Goal: Task Accomplishment & Management: Complete application form

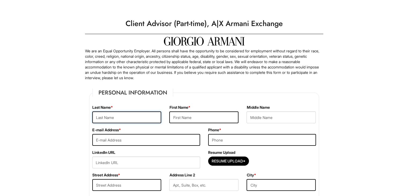
click at [136, 118] on input "text" at bounding box center [126, 117] width 69 height 12
type input "Albertini"
type input "Federico"
type input "685 first avenue"
type input "New York"
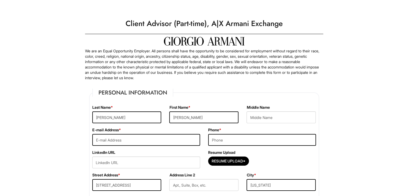
select select "NY"
type input "10016"
select select "United States of America"
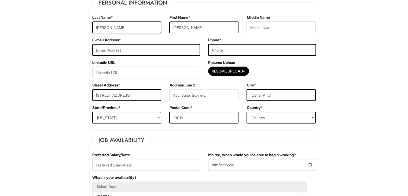
scroll to position [90, 0]
click at [186, 92] on input "text" at bounding box center [203, 95] width 69 height 12
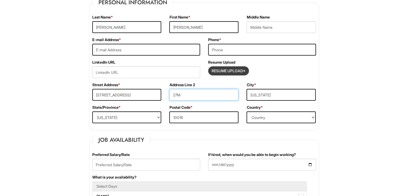
type input "27M"
click at [215, 70] on input "Resume Upload*" at bounding box center [229, 71] width 40 height 9
type input "C:\fakepath\_CV 2025 ING.pdf"
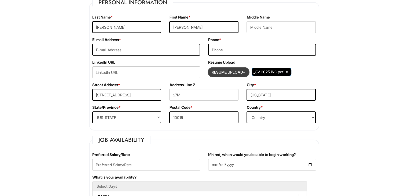
scroll to position [92, 0]
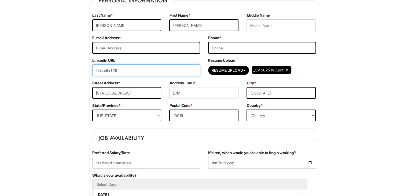
click at [127, 75] on input "url" at bounding box center [146, 70] width 108 height 12
paste input "www.linkedin.com/in/federico-albertini-95339a203"
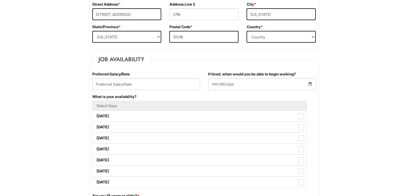
scroll to position [171, 0]
type input "www.linkedin.com/in/federico-albertini-95339a203"
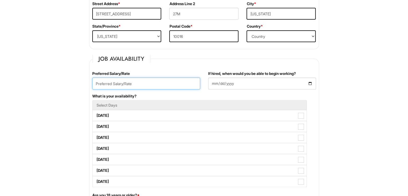
click at [139, 85] on input "text" at bounding box center [146, 84] width 108 height 12
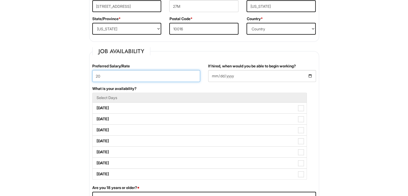
scroll to position [181, 0]
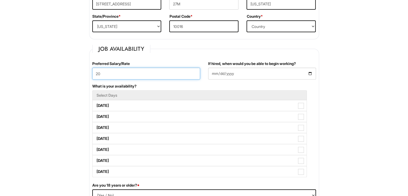
type input "2"
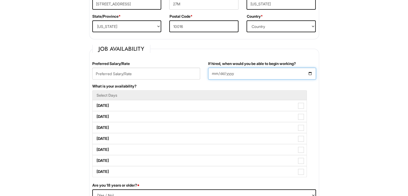
click at [220, 73] on input "If hired, when would you be able to begin working?" at bounding box center [262, 74] width 108 height 12
click at [310, 75] on input "If hired, when would you be able to begin working?" at bounding box center [262, 74] width 108 height 12
type input "2025-09-01"
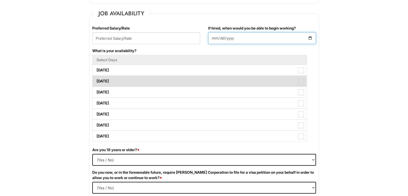
scroll to position [241, 0]
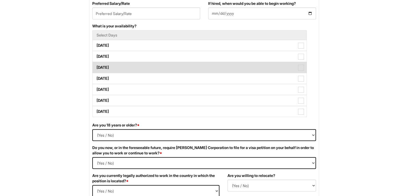
click at [298, 69] on span at bounding box center [301, 68] width 6 height 6
click at [96, 67] on Available_Wednesday "Wednesday" at bounding box center [94, 64] width 3 height 3
checkbox Available_Wednesday "true"
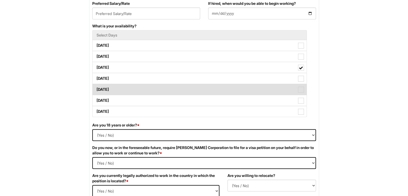
click at [298, 88] on span at bounding box center [301, 90] width 6 height 6
click at [96, 88] on Available_Friday "Friday" at bounding box center [94, 86] width 3 height 3
checkbox Available_Friday "true"
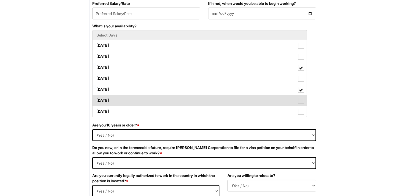
click at [300, 99] on span at bounding box center [301, 101] width 6 height 6
click at [96, 99] on Available_Saturday "Saturday" at bounding box center [94, 97] width 3 height 3
checkbox Available_Saturday "true"
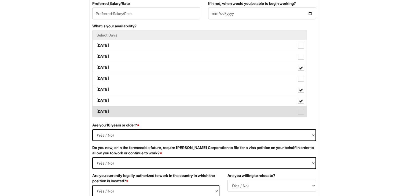
click at [298, 113] on span at bounding box center [301, 112] width 6 height 6
click at [96, 111] on Available_Sunday "Sunday" at bounding box center [94, 108] width 3 height 3
checkbox Available_Sunday "true"
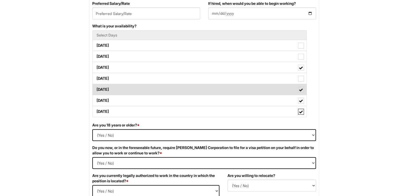
scroll to position [304, 0]
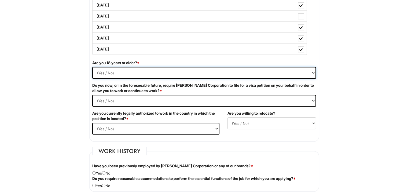
click at [105, 70] on select "(Yes / No) Yes No" at bounding box center [204, 73] width 224 height 12
select select "Yes"
click at [92, 67] on select "(Yes / No) Yes No" at bounding box center [204, 73] width 224 height 12
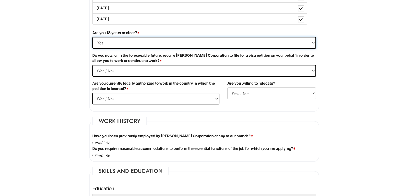
scroll to position [335, 0]
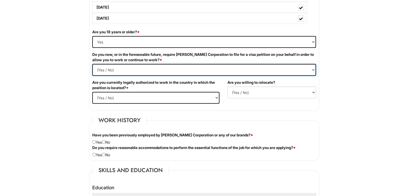
click at [106, 68] on Required "(Yes / No) Yes No" at bounding box center [204, 70] width 224 height 12
select Required "No"
click at [92, 64] on Required "(Yes / No) Yes No" at bounding box center [204, 70] width 224 height 12
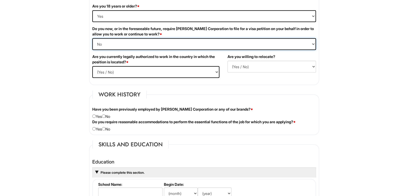
scroll to position [370, 0]
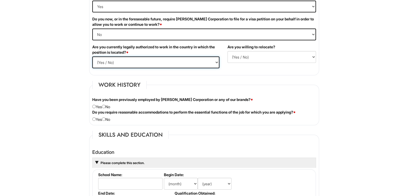
click at [107, 62] on select "(Yes / No) Yes No" at bounding box center [155, 62] width 127 height 12
select select "Yes"
click at [92, 56] on select "(Yes / No) Yes No" at bounding box center [155, 62] width 127 height 12
click at [238, 54] on select "(Yes / No) No Yes" at bounding box center [272, 57] width 89 height 12
select select "N"
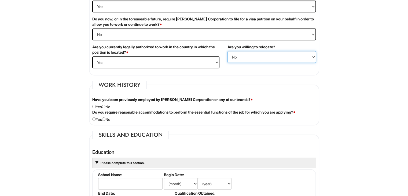
click at [228, 51] on select "(Yes / No) No Yes" at bounding box center [272, 57] width 89 height 12
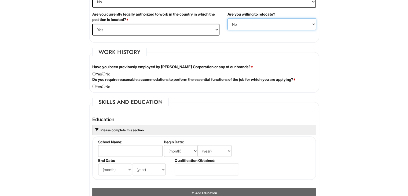
scroll to position [409, 0]
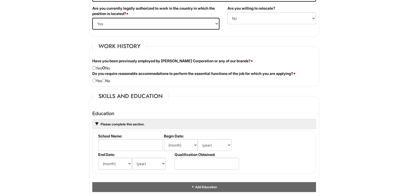
click at [106, 68] on input "radio" at bounding box center [103, 67] width 3 height 3
radio input "true"
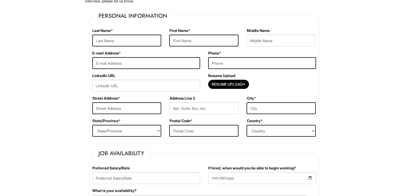
scroll to position [77, 0]
click at [132, 41] on input "text" at bounding box center [126, 40] width 69 height 12
type input "Albertini"
type input "Fedeico"
type input "albertinifederico04@gmail.com"
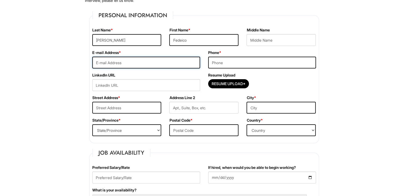
type input "3319550036"
type input "685 first avenue"
type input "New York"
select select "NY"
type input "10016"
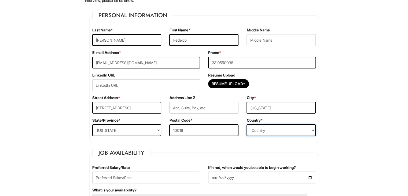
select select "United States of America"
drag, startPoint x: 242, startPoint y: 60, endPoint x: 188, endPoint y: 60, distance: 53.4
click at [188, 60] on div "E-mail Address * albertinifederico04@gmail.com Phone * 3319550036" at bounding box center [204, 61] width 232 height 23
type input "8622610330"
click at [166, 87] on input "url" at bounding box center [146, 85] width 108 height 12
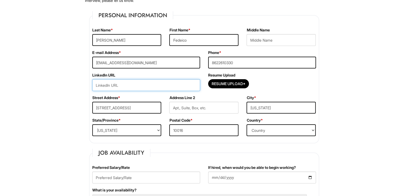
paste input "www.linkedin.com/in/federico-albertini-95339a203"
type input "www.linkedin.com/in/federico-albertini-95339a203"
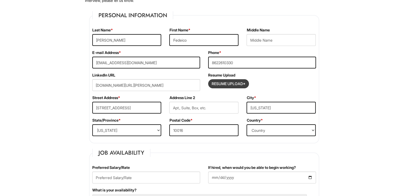
click at [227, 81] on input "Resume Upload*" at bounding box center [229, 83] width 40 height 9
type input "C:\fakepath\_CV 2025 ING.pdf"
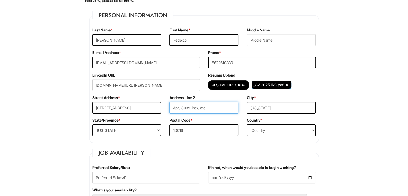
click at [191, 109] on input "text" at bounding box center [203, 108] width 69 height 12
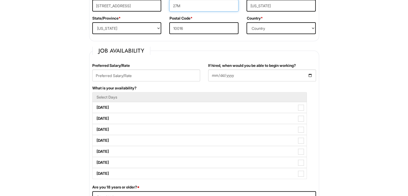
scroll to position [180, 0]
type input "27M"
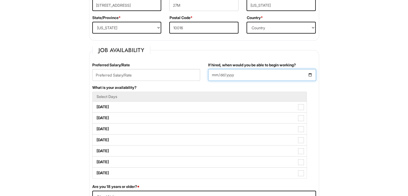
click at [311, 75] on input "If hired, when would you be able to begin working?" at bounding box center [262, 75] width 108 height 12
type input "2025-09-01"
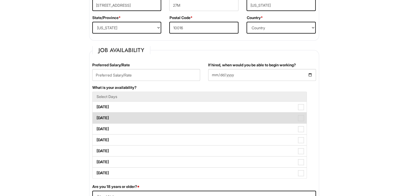
click at [137, 116] on label "Tuesday" at bounding box center [200, 118] width 214 height 11
click at [96, 116] on Available_Tuesday "Tuesday" at bounding box center [94, 115] width 3 height 3
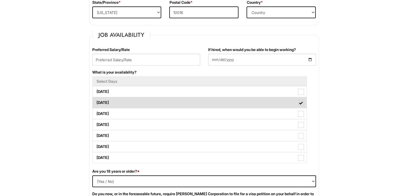
click at [202, 101] on label "Tuesday" at bounding box center [200, 102] width 214 height 11
click at [96, 101] on Available_Tuesday "Tuesday" at bounding box center [94, 99] width 3 height 3
checkbox Available_Tuesday "false"
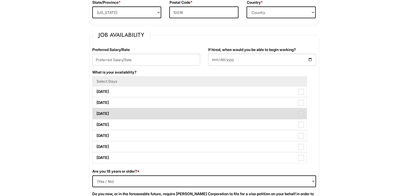
click at [201, 112] on label "Wednesday" at bounding box center [200, 113] width 214 height 11
click at [96, 112] on Available_Wednesday "Wednesday" at bounding box center [94, 110] width 3 height 3
checkbox Available_Wednesday "true"
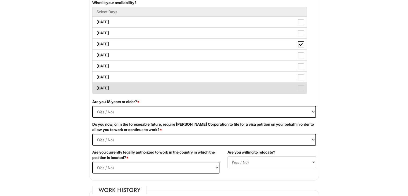
scroll to position [265, 0]
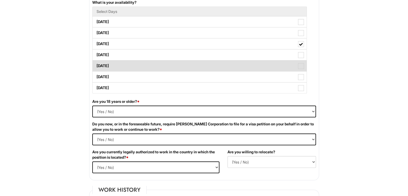
click at [161, 65] on label "Friday" at bounding box center [200, 65] width 214 height 11
click at [96, 65] on Available_Friday "Friday" at bounding box center [94, 62] width 3 height 3
checkbox Available_Friday "true"
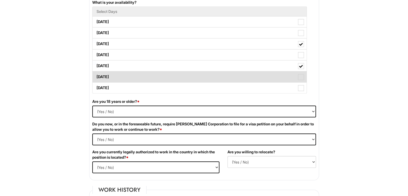
click at [161, 75] on label "Saturday" at bounding box center [200, 76] width 214 height 11
click at [96, 75] on Available_Saturday "Saturday" at bounding box center [94, 74] width 3 height 3
checkbox Available_Saturday "true"
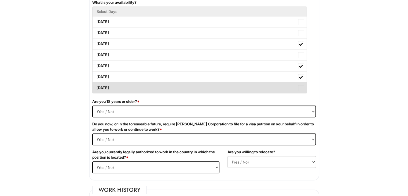
click at [160, 82] on label "Sunday" at bounding box center [200, 87] width 214 height 11
click at [96, 84] on Available_Sunday "Sunday" at bounding box center [94, 85] width 3 height 3
checkbox Available_Sunday "true"
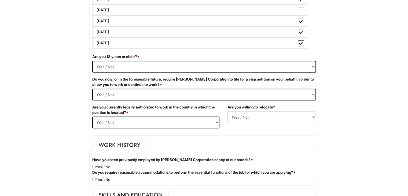
scroll to position [310, 0]
click at [140, 66] on select "(Yes / No) Yes No" at bounding box center [204, 66] width 224 height 12
select select "Yes"
click at [92, 60] on select "(Yes / No) Yes No" at bounding box center [204, 66] width 224 height 12
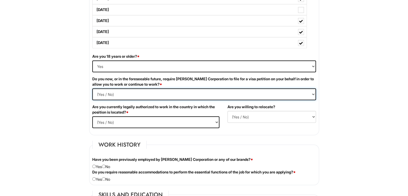
click at [126, 97] on Required "(Yes / No) Yes No" at bounding box center [204, 94] width 224 height 12
select Required "No"
click at [92, 88] on Required "(Yes / No) Yes No" at bounding box center [204, 94] width 224 height 12
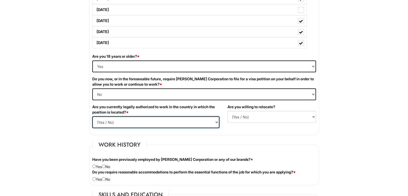
click at [114, 122] on select "(Yes / No) Yes No" at bounding box center [155, 122] width 127 height 12
select select "Yes"
click at [92, 116] on select "(Yes / No) Yes No" at bounding box center [155, 122] width 127 height 12
click at [238, 115] on select "(Yes / No) No Yes" at bounding box center [272, 117] width 89 height 12
select select "N"
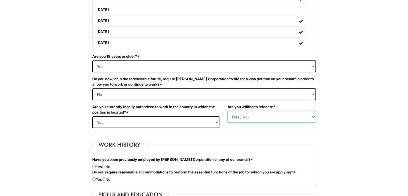
click at [228, 111] on select "(Yes / No) No Yes" at bounding box center [272, 117] width 89 height 12
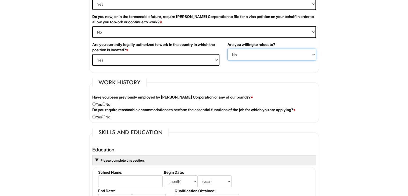
scroll to position [376, 0]
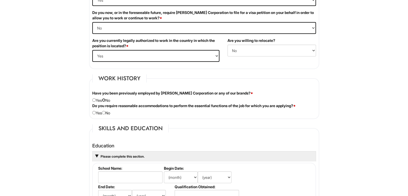
click at [106, 99] on input "radio" at bounding box center [103, 99] width 3 height 3
radio input "true"
click at [106, 112] on input "radio" at bounding box center [103, 112] width 3 height 3
radio input "true"
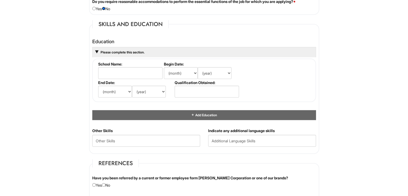
scroll to position [482, 0]
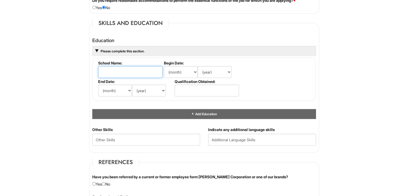
click at [119, 70] on input "text" at bounding box center [130, 72] width 64 height 12
type input "Liceo Leonardo Da Vinci"
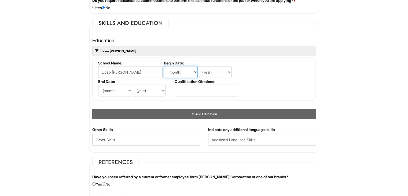
click at [177, 75] on select "(month) Jan Feb Mar Apr May Jun Jul Aug Sep Oct Nov Dec" at bounding box center [181, 72] width 34 height 12
select select "9"
click at [164, 66] on select "(month) Jan Feb Mar Apr May Jun Jul Aug Sep Oct Nov Dec" at bounding box center [181, 72] width 34 height 12
click at [217, 72] on select "(year) 2029 2028 2027 2026 2025 2024 2023 2022 2021 2020 2019 2018 2017 2016 20…" at bounding box center [215, 72] width 34 height 12
select select "2018"
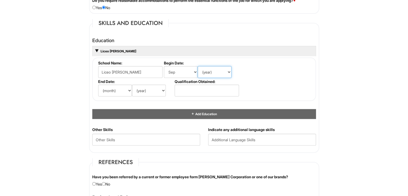
click at [198, 66] on select "(year) 2029 2028 2027 2026 2025 2024 2023 2022 2021 2020 2019 2018 2017 2016 20…" at bounding box center [215, 72] width 34 height 12
click at [146, 86] on select "(year) 2029 2028 2027 2026 2025 2024 2023 2022 2021 2020 2019 2018 2017 2016 20…" at bounding box center [149, 91] width 34 height 12
select select "2023"
click at [132, 85] on select "(year) 2029 2028 2027 2026 2025 2024 2023 2022 2021 2020 2019 2018 2017 2016 20…" at bounding box center [149, 91] width 34 height 12
click at [116, 89] on select "(month) Jan Feb Mar Apr May Jun Jul Aug Sep Oct Nov Dec" at bounding box center [115, 91] width 34 height 12
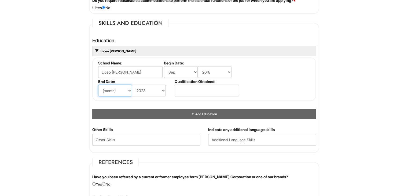
click at [98, 85] on select "(month) Jan Feb Mar Apr May Jun Jul Aug Sep Oct Nov Dec" at bounding box center [115, 91] width 34 height 12
click at [122, 85] on select "(month) Jan Feb Mar Apr May Jun Jul Aug Sep Oct Nov Dec" at bounding box center [115, 91] width 34 height 12
select select "6"
click at [98, 85] on select "(month) Jan Feb Mar Apr May Jun Jul Aug Sep Oct Nov Dec" at bounding box center [115, 91] width 34 height 12
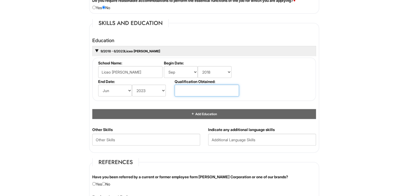
click at [191, 90] on input "text" at bounding box center [207, 91] width 64 height 12
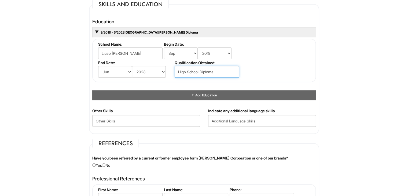
scroll to position [511, 0]
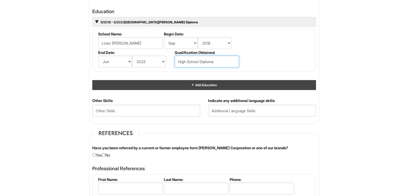
type input "High School Diploma"
click at [179, 80] on div "Add Education" at bounding box center [204, 85] width 224 height 10
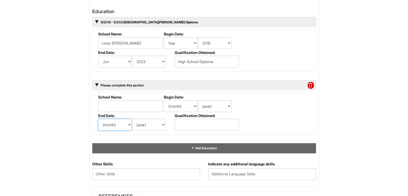
click at [118, 121] on select "(month) Jan Feb Mar Apr May Jun Jul Aug Sep Oct Nov Dec" at bounding box center [115, 125] width 34 height 12
click at [143, 107] on input "text" at bounding box center [130, 106] width 64 height 12
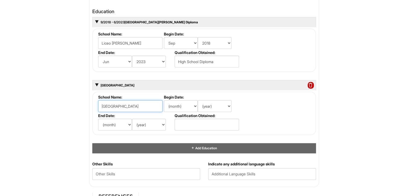
type input "Fordham University"
click at [182, 103] on select "(month) Jan Feb Mar Apr May Jun Jul Aug Sep Oct Nov Dec" at bounding box center [181, 106] width 34 height 12
click at [173, 105] on select "(month) Jan Feb Mar Apr May Jun Jul Aug Sep Oct Nov Dec" at bounding box center [181, 106] width 34 height 12
select select "8"
click at [164, 100] on select "(month) Jan Feb Mar Apr May Jun Jul Aug Sep Oct Nov Dec" at bounding box center [181, 106] width 34 height 12
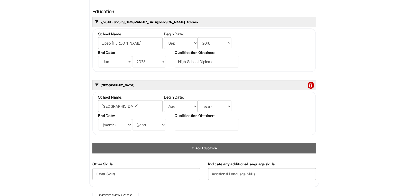
click at [210, 110] on li "Begin Date: (month) Jan Feb Mar Apr May Jun Jul Aug Sep Oct Nov Dec (year) 2029…" at bounding box center [201, 104] width 77 height 19
click at [209, 108] on select "(year) 2029 2028 2027 2026 2025 2024 2023 2022 2021 2020 2019 2018 2017 2016 20…" at bounding box center [215, 106] width 34 height 12
select select "2023"
click at [198, 100] on select "(year) 2029 2028 2027 2026 2025 2024 2023 2022 2021 2020 2019 2018 2017 2016 20…" at bounding box center [215, 106] width 34 height 12
click at [129, 122] on select "(month) Jan Feb Mar Apr May Jun Jul Aug Sep Oct Nov Dec" at bounding box center [115, 125] width 34 height 12
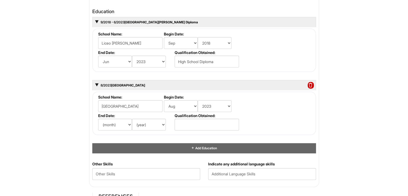
click at [65, 109] on html "Please Complete This Form 1 2 3 Client Advisor (Part-time), A|X Armani Exchange…" at bounding box center [204, 45] width 408 height 1112
click at [103, 125] on select "(month) Jan Feb Mar Apr May Jun Jul Aug Sep Oct Nov Dec" at bounding box center [115, 125] width 34 height 12
select select "5"
click at [98, 119] on select "(month) Jan Feb Mar Apr May Jun Jul Aug Sep Oct Nov Dec" at bounding box center [115, 125] width 34 height 12
click at [146, 127] on select "(year) 2029 2028 2027 2026 2025 2024 2023 2022 2021 2020 2019 2018 2017 2016 20…" at bounding box center [149, 125] width 34 height 12
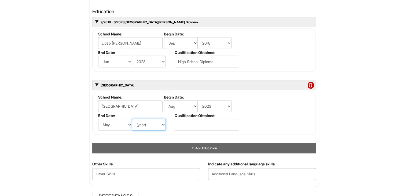
select select "2027"
click at [132, 119] on select "(year) 2029 2028 2027 2026 2025 2024 2023 2022 2021 2020 2019 2018 2017 2016 20…" at bounding box center [149, 125] width 34 height 12
click at [192, 129] on li "Qualification Obtained:" at bounding box center [206, 122] width 66 height 19
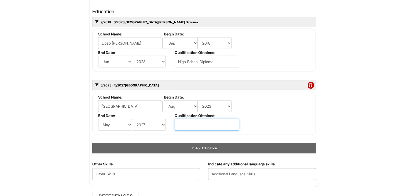
click at [190, 125] on input "text" at bounding box center [207, 125] width 64 height 12
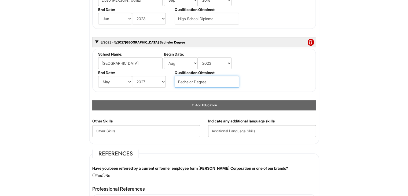
scroll to position [554, 0]
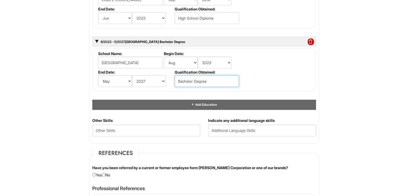
type input "Bachelor Degree"
click at [71, 90] on html "Please Complete This Form 1 2 3 Client Advisor (Part-time), A|X Armani Exchange…" at bounding box center [204, 2] width 408 height 1112
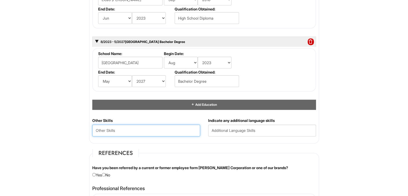
click at [137, 130] on Skills "text" at bounding box center [146, 131] width 108 height 12
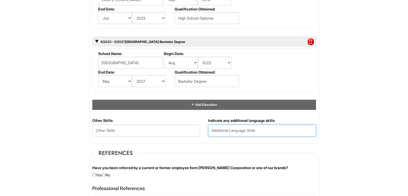
click at [256, 126] on input "text" at bounding box center [262, 131] width 108 height 12
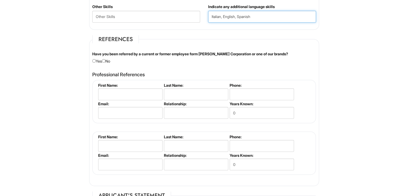
scroll to position [669, 0]
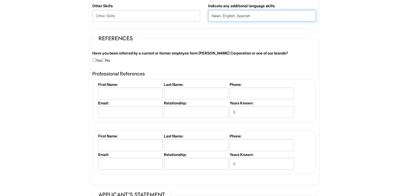
type input "Italian, English, Spanish"
click at [106, 58] on input "radio" at bounding box center [103, 59] width 3 height 3
radio input "true"
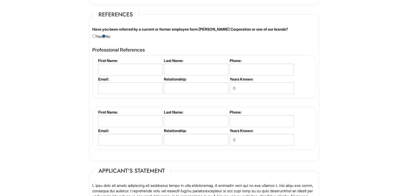
scroll to position [693, 0]
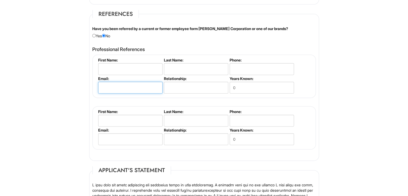
click at [128, 86] on input "email" at bounding box center [130, 88] width 64 height 12
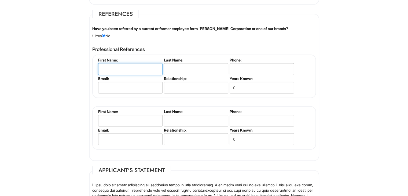
click at [116, 66] on input "text" at bounding box center [130, 69] width 64 height 12
type input "Andrea"
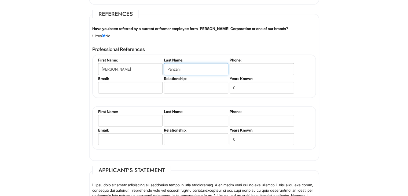
type input "Panzani"
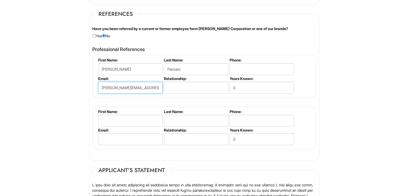
type input "andrea.panzani@valsoia.it"
type input "3"
click at [170, 84] on input "text" at bounding box center [196, 88] width 64 height 12
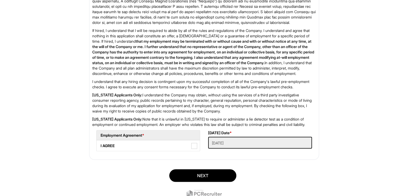
scroll to position [934, 0]
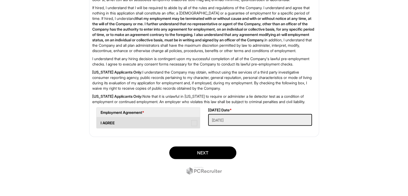
type input "Ceo of Valsoia S.p.A"
click at [195, 122] on span at bounding box center [194, 123] width 6 height 6
click at [100, 122] on AGREE "I AGREE" at bounding box center [98, 119] width 3 height 3
checkbox AGREE "true"
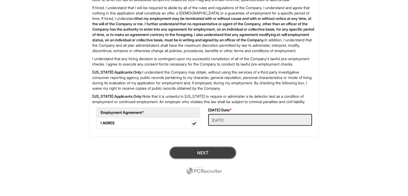
click at [194, 150] on button "Next" at bounding box center [202, 152] width 67 height 13
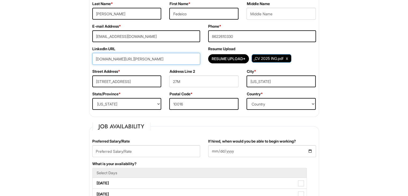
scroll to position [103, 0]
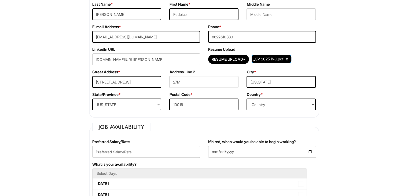
click at [191, 60] on input "www.linkedin.com/in/federico-albertini-95339a203" at bounding box center [146, 59] width 108 height 12
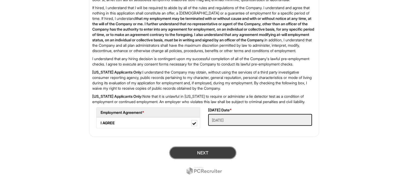
click at [193, 155] on button "Next" at bounding box center [202, 152] width 67 height 13
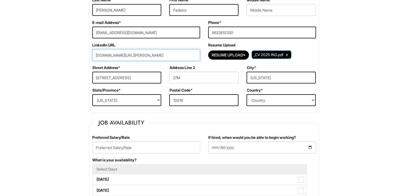
scroll to position [107, 0]
click at [188, 58] on input "www.linkedin.com/in/federico-albertini-95339a203" at bounding box center [146, 55] width 108 height 12
drag, startPoint x: 188, startPoint y: 56, endPoint x: 52, endPoint y: 58, distance: 136.4
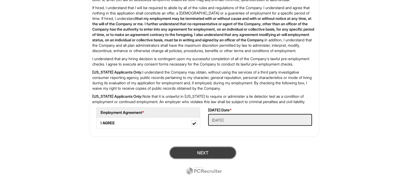
click at [197, 153] on button "Next" at bounding box center [202, 152] width 67 height 13
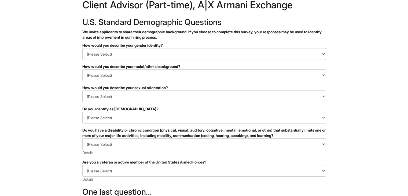
scroll to position [18, 0]
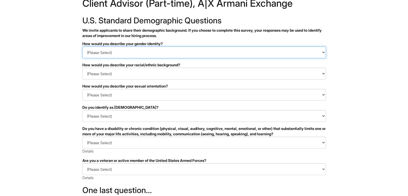
click at [122, 56] on select "(Please Select) Man Woman Non-binary I prefer to self-describe I don't wish to …" at bounding box center [204, 52] width 244 height 12
select select "Man"
click at [82, 46] on select "(Please Select) Man Woman Non-binary I prefer to self-describe I don't wish to …" at bounding box center [204, 52] width 244 height 12
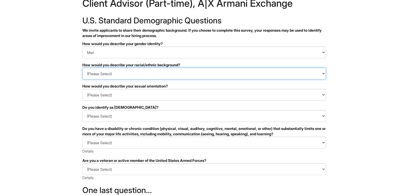
click at [115, 71] on select "(Please Select) Black or of African descent East Asian Hispanic, Latinx or of S…" at bounding box center [204, 74] width 244 height 12
select select "White or European"
click at [82, 68] on select "(Please Select) Black or of African descent East Asian Hispanic, Latinx or of S…" at bounding box center [204, 74] width 244 height 12
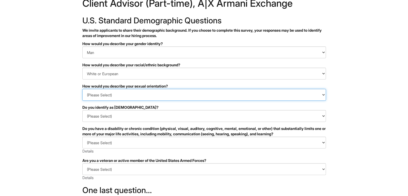
click at [102, 99] on select "(Please Select) Asexual Bisexual and/or pansexual Gay Heterosexual Lesbian Quee…" at bounding box center [204, 95] width 244 height 12
select select "Heterosexual"
click at [82, 89] on select "(Please Select) Asexual Bisexual and/or pansexual Gay Heterosexual Lesbian Quee…" at bounding box center [204, 95] width 244 height 12
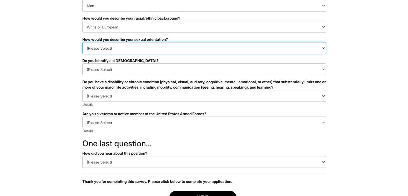
scroll to position [66, 0]
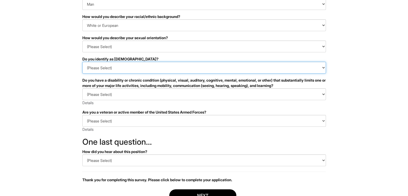
click at [100, 72] on select "(Please Select) Yes No I prefer to self-describe I don't wish to answer" at bounding box center [204, 68] width 244 height 12
select select "No"
click at [82, 62] on select "(Please Select) Yes No I prefer to self-describe I don't wish to answer" at bounding box center [204, 68] width 244 height 12
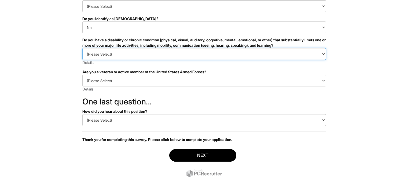
click at [94, 57] on select "(Please Select) YES, I HAVE A DISABILITY (or previously had a disability) NO, I…" at bounding box center [204, 54] width 244 height 12
select select "NO, I DON'T HAVE A DISABILITY"
click at [82, 48] on select "(Please Select) YES, I HAVE A DISABILITY (or previously had a disability) NO, I…" at bounding box center [204, 54] width 244 height 12
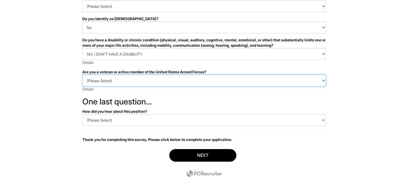
click at [91, 79] on select "(Please Select) I IDENTIFY AS ONE OR MORE OF THE CLASSIFICATIONS OF PROTECTED V…" at bounding box center [204, 81] width 244 height 12
select select "I AM NOT A PROTECTED VETERAN"
click at [82, 75] on select "(Please Select) I IDENTIFY AS ONE OR MORE OF THE CLASSIFICATIONS OF PROTECTED V…" at bounding box center [204, 81] width 244 height 12
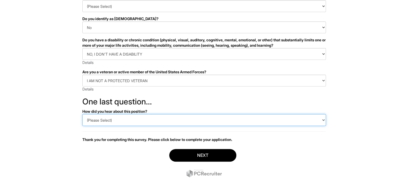
click at [99, 115] on select "(Please Select) CareerBuilder Indeed LinkedIn Monster Referral Other" at bounding box center [204, 120] width 244 height 12
select select "LinkedIn"
click at [82, 114] on select "(Please Select) CareerBuilder Indeed LinkedIn Monster Referral Other" at bounding box center [204, 120] width 244 height 12
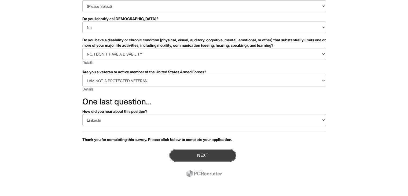
click at [180, 160] on button "Next" at bounding box center [202, 155] width 67 height 13
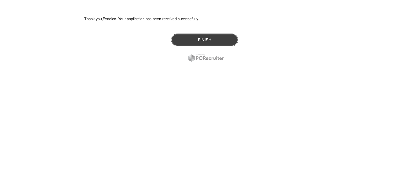
click at [190, 38] on button "Finish" at bounding box center [204, 40] width 67 height 13
